Goal: Task Accomplishment & Management: Use online tool/utility

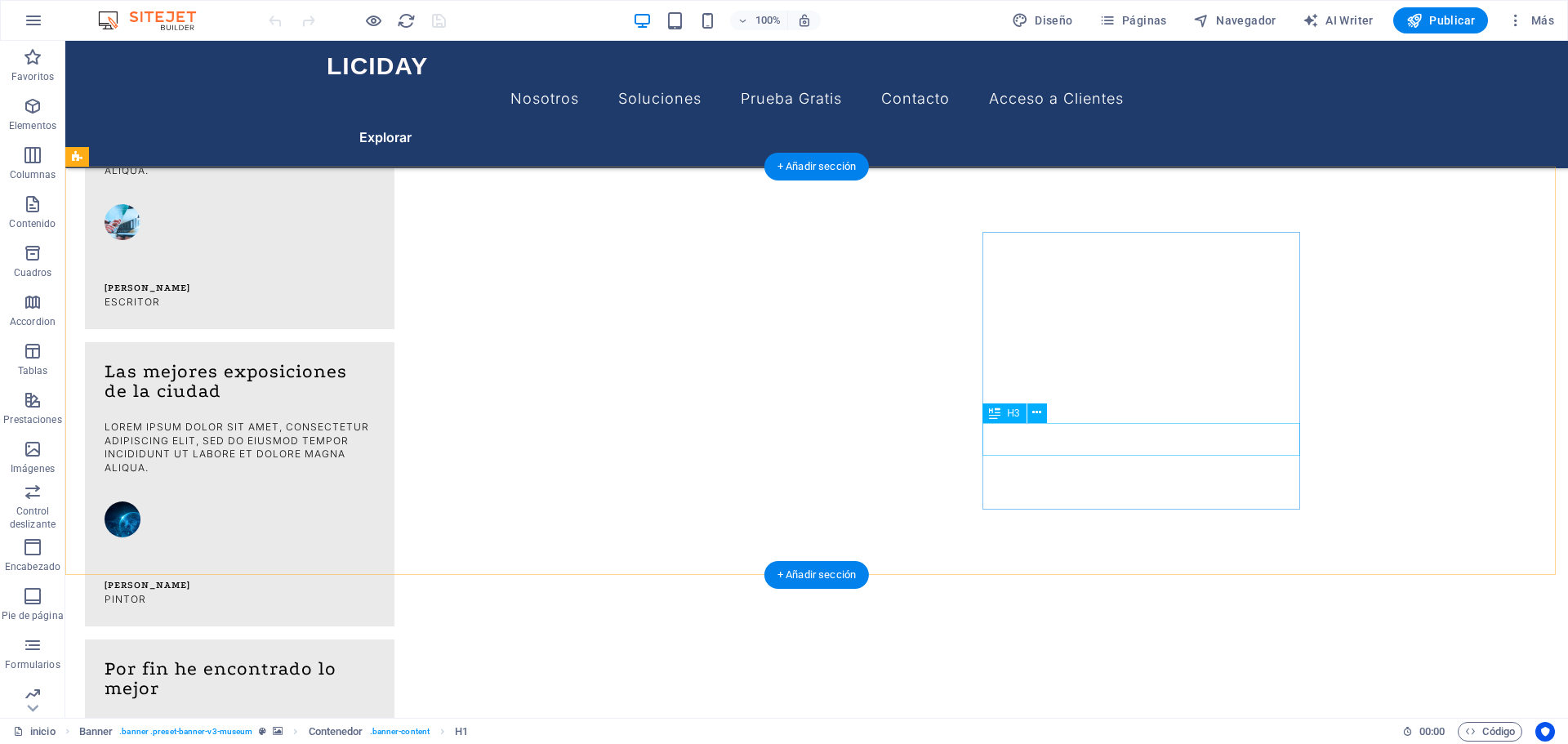
scroll to position [817, 0]
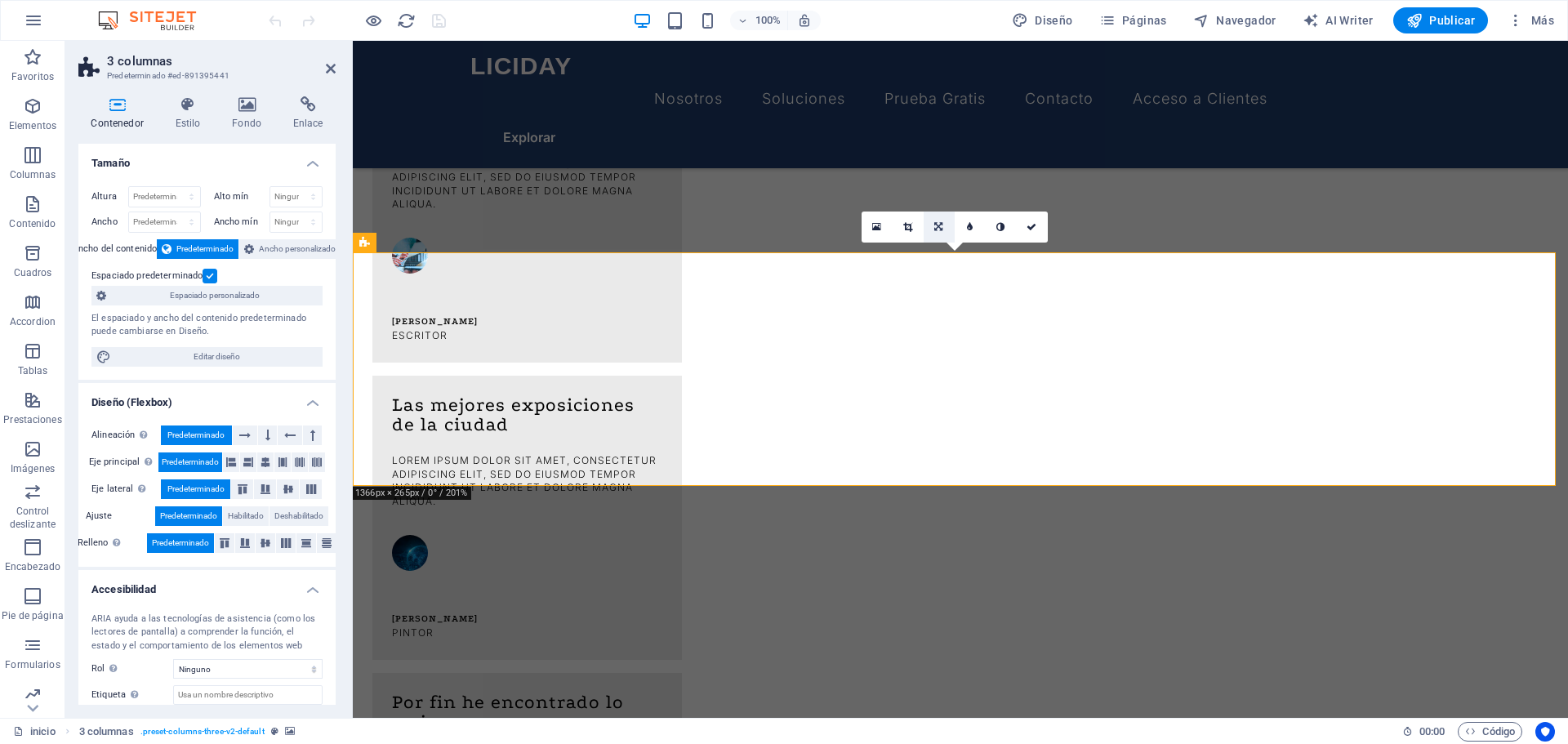
click at [939, 226] on icon at bounding box center [939, 227] width 8 height 10
click at [1029, 228] on icon at bounding box center [1032, 227] width 10 height 10
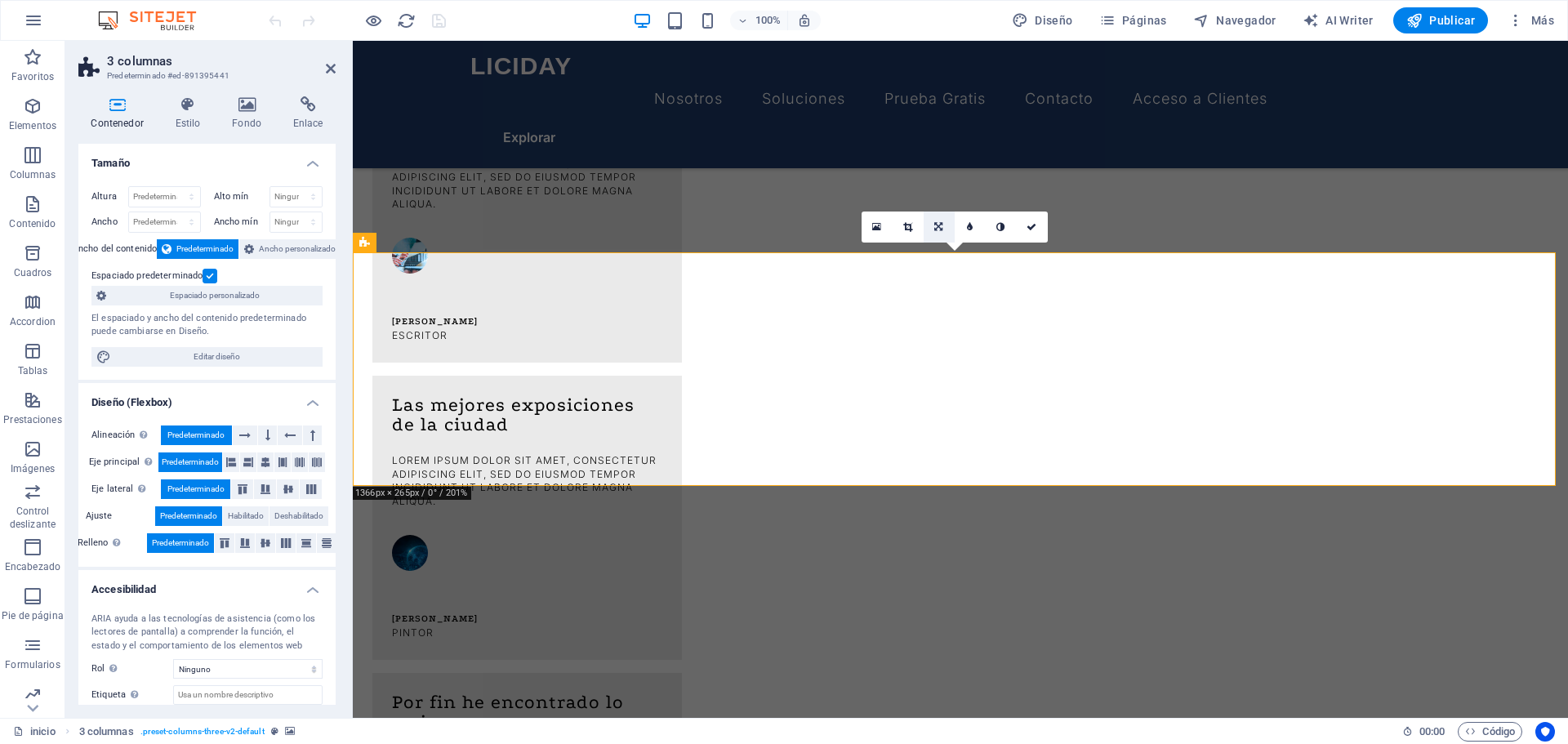
click at [934, 226] on link at bounding box center [939, 226] width 31 height 31
click at [905, 226] on icon at bounding box center [907, 227] width 9 height 10
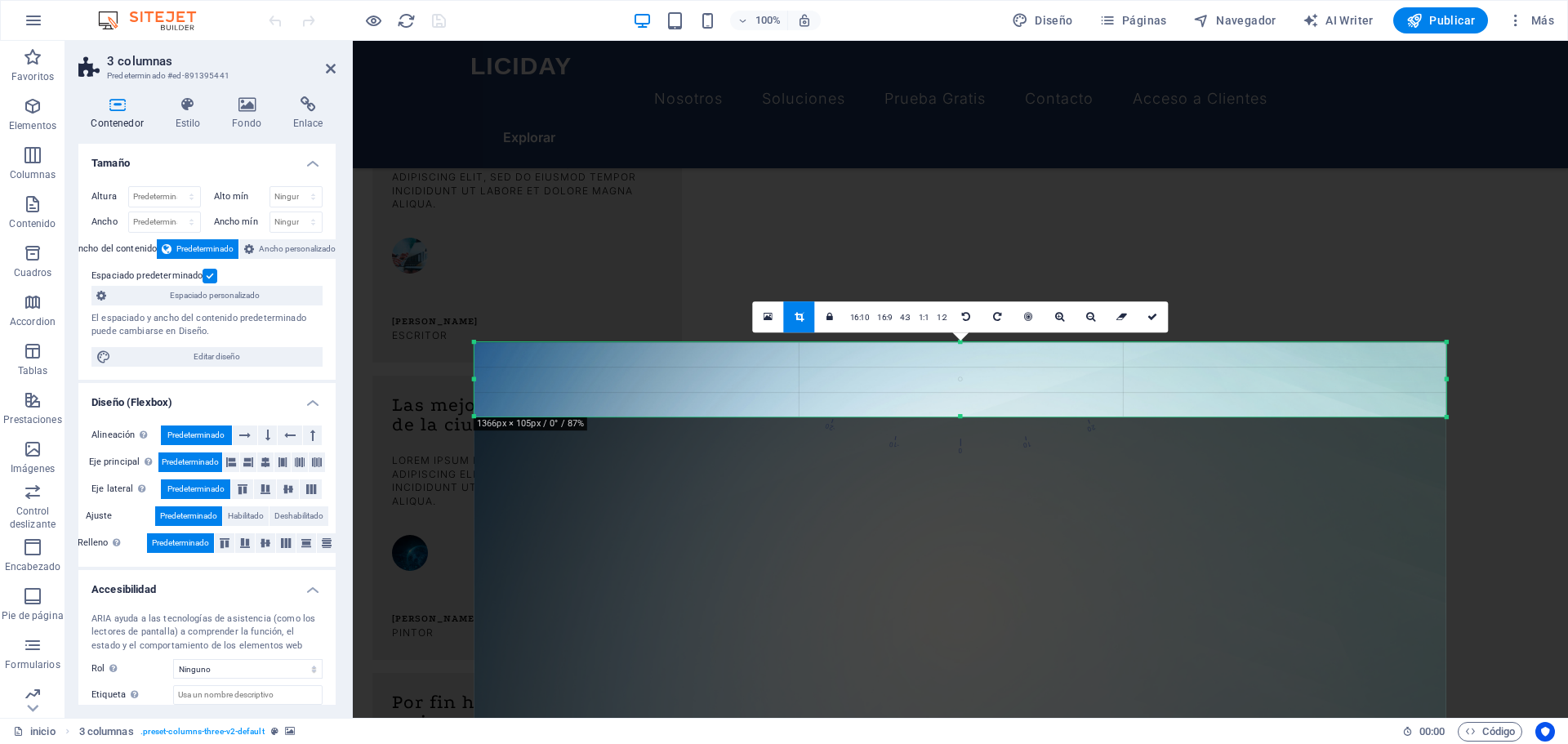
drag, startPoint x: 962, startPoint y: 427, endPoint x: 964, endPoint y: 400, distance: 27.1
click at [964, 400] on div "180 170 160 150 140 130 120 110 100 90 80 70 60 50 40 30 20 10 0 -10 -20 -30 -4…" at bounding box center [961, 379] width 972 height 75
click at [1151, 313] on icon at bounding box center [1153, 317] width 10 height 10
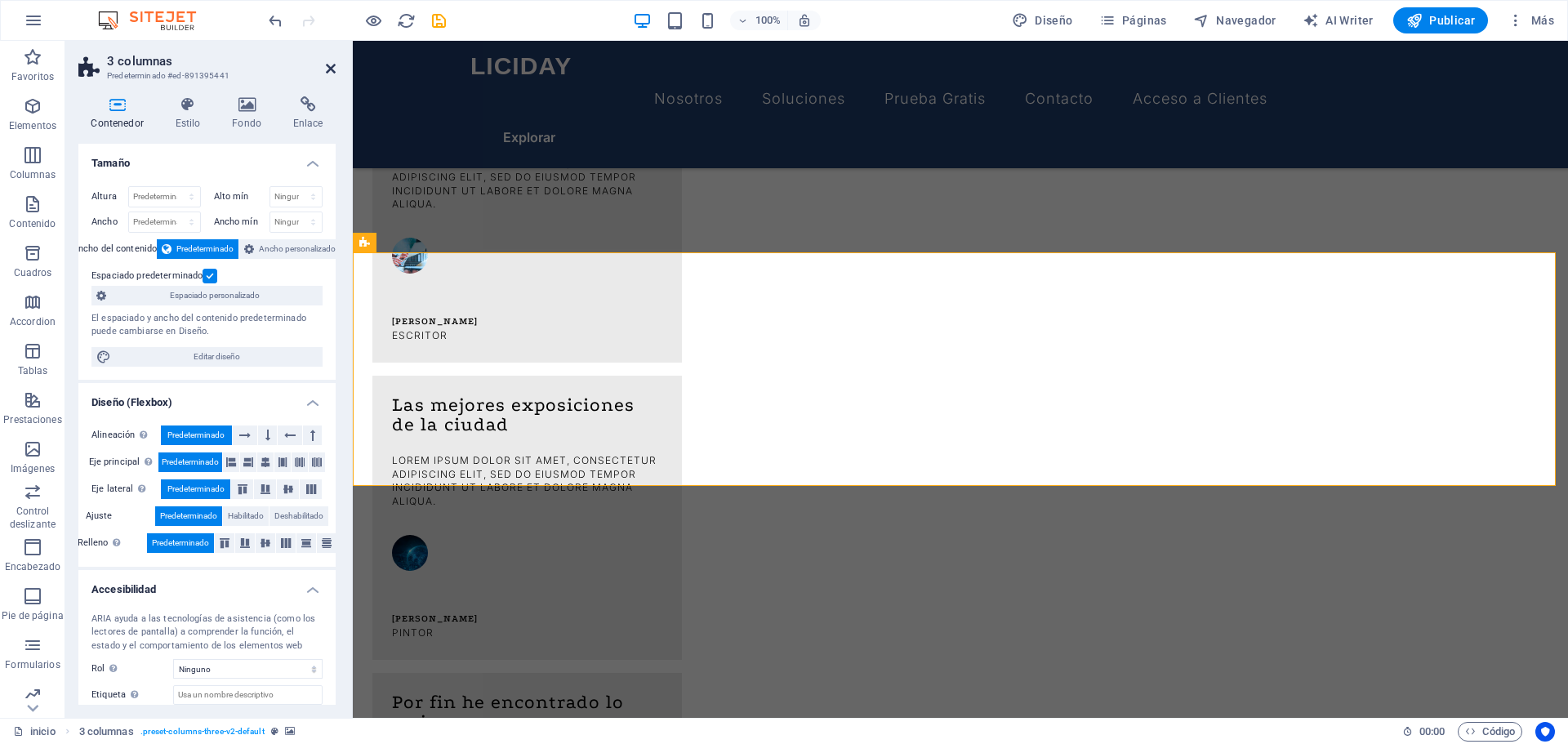
click at [329, 65] on icon at bounding box center [331, 69] width 10 height 13
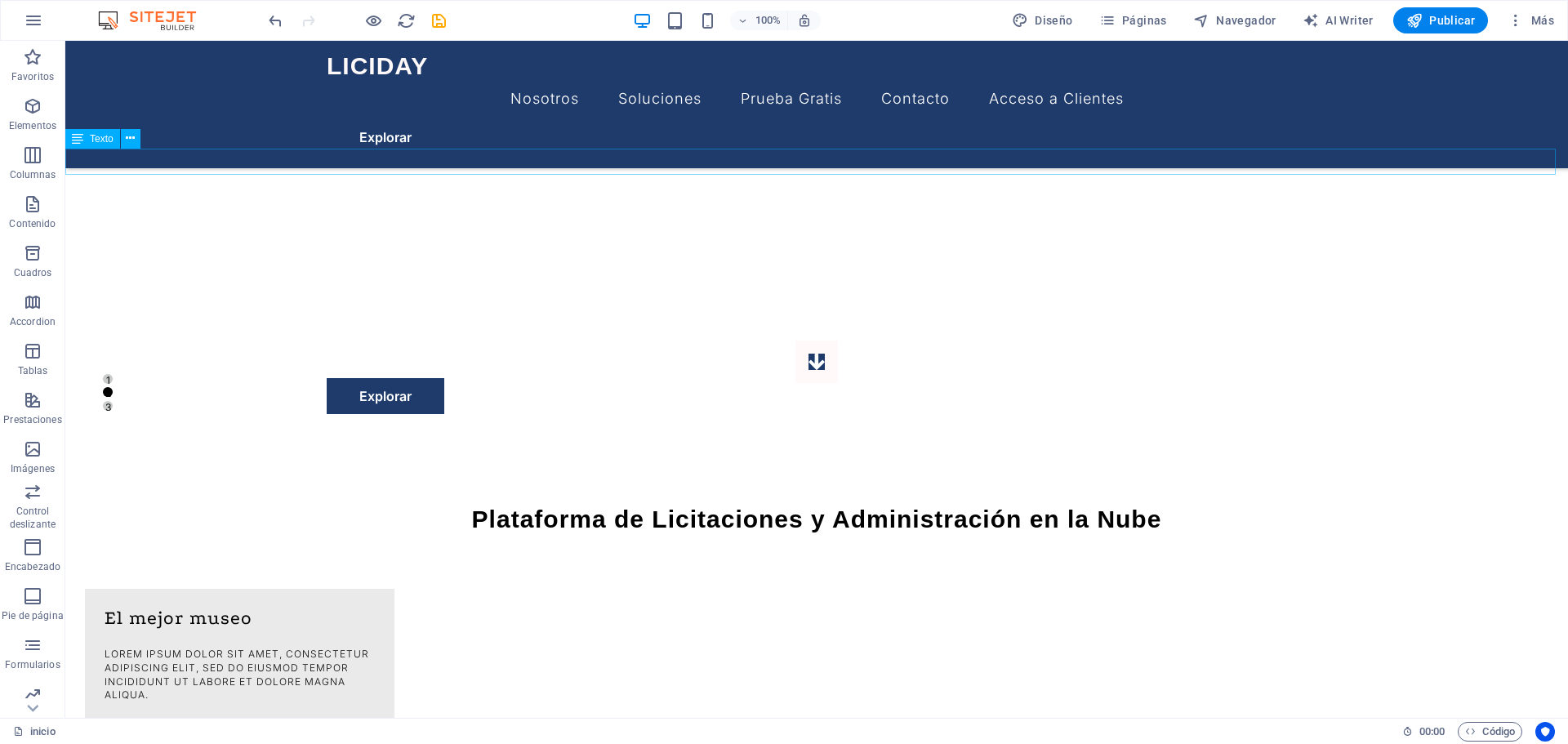
scroll to position [0, 0]
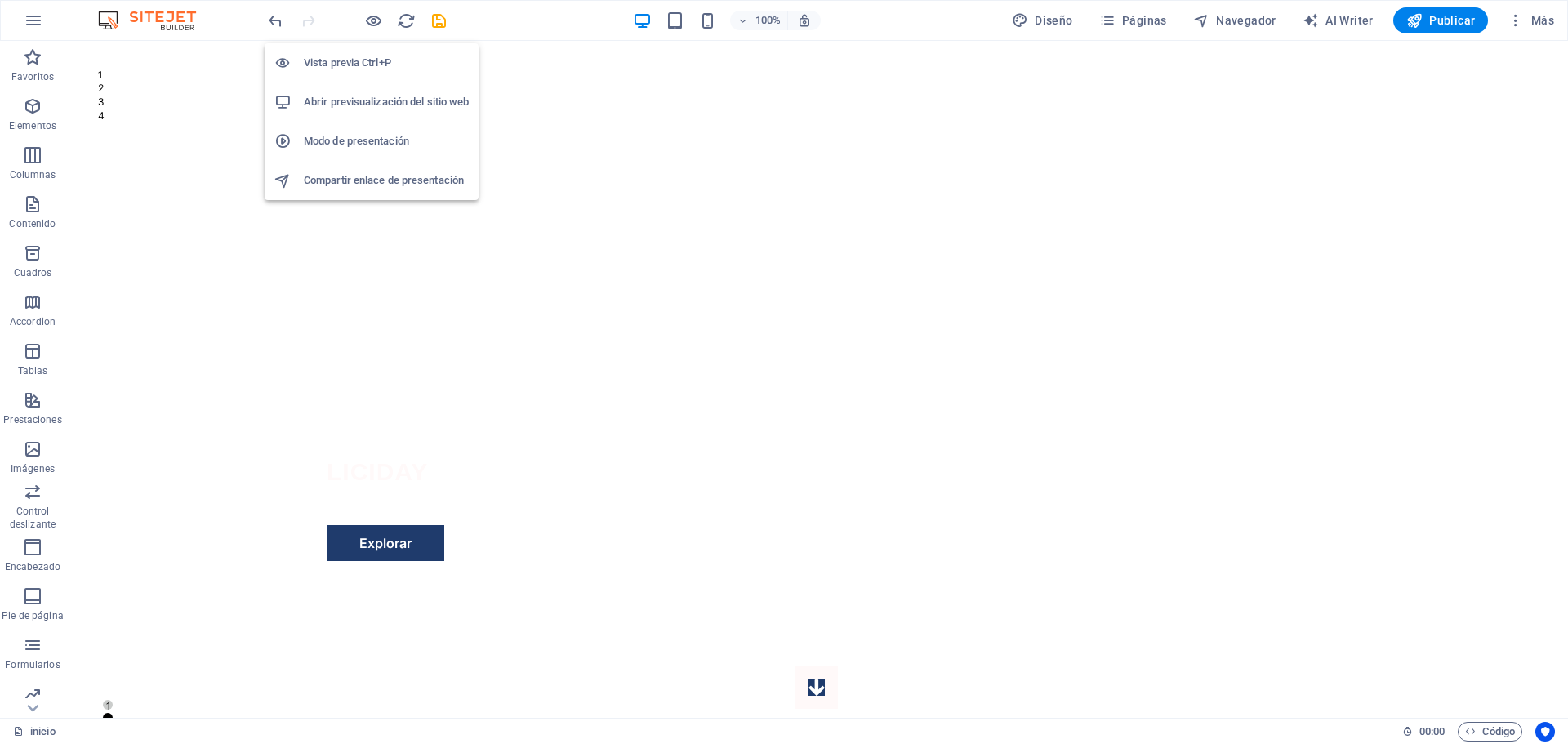
click at [384, 94] on h6 "Abrir previsualización del sitio web" at bounding box center [386, 102] width 165 height 20
